Goal: Use online tool/utility

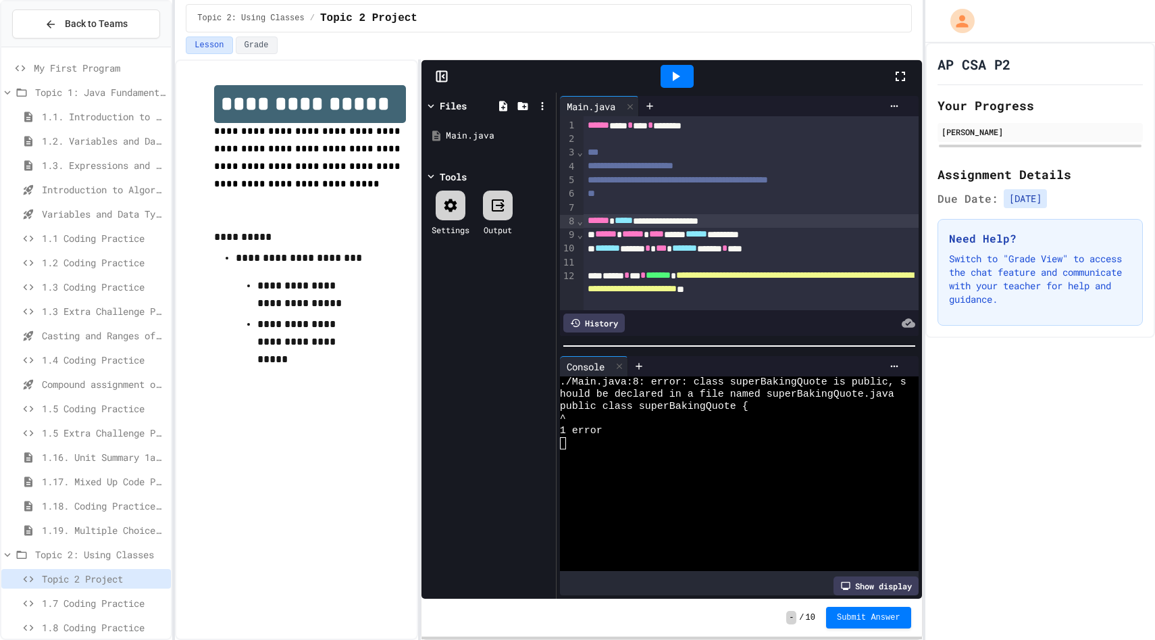
click at [669, 74] on icon at bounding box center [675, 76] width 16 height 16
click at [633, 222] on span "*****" at bounding box center [624, 219] width 18 height 9
click at [686, 65] on div at bounding box center [677, 76] width 33 height 23
